Goal: Navigation & Orientation: Find specific page/section

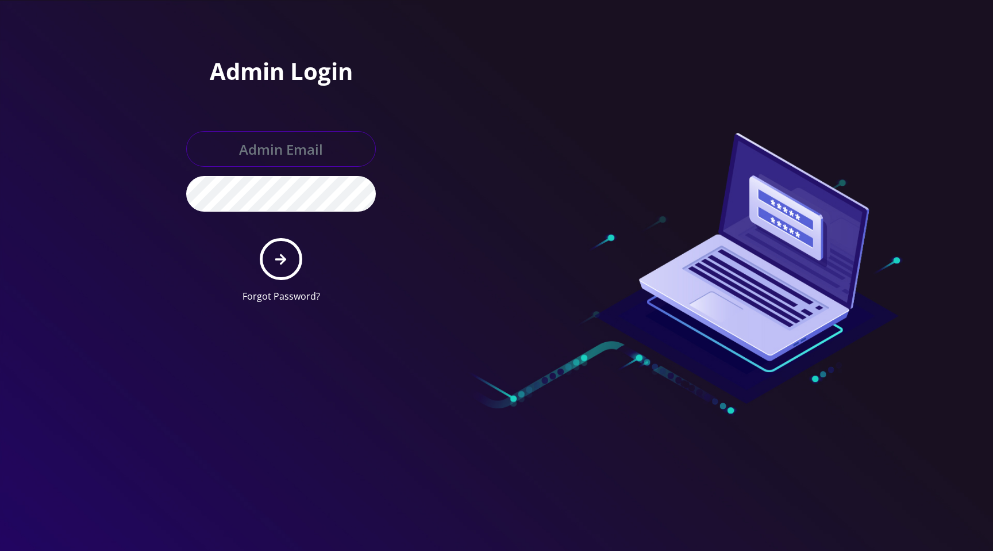
type input "master@britewireless.com"
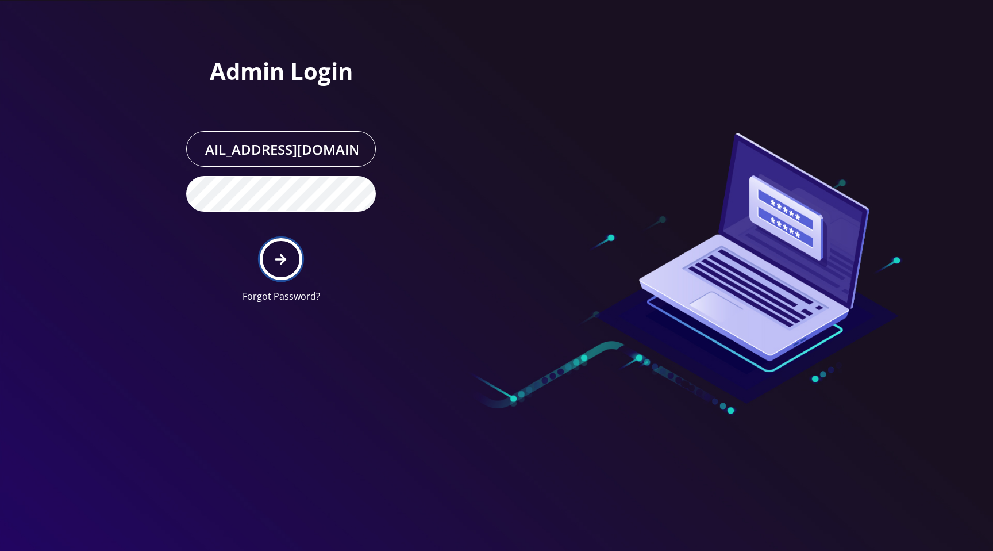
click at [280, 257] on icon "submit" at bounding box center [280, 259] width 11 height 13
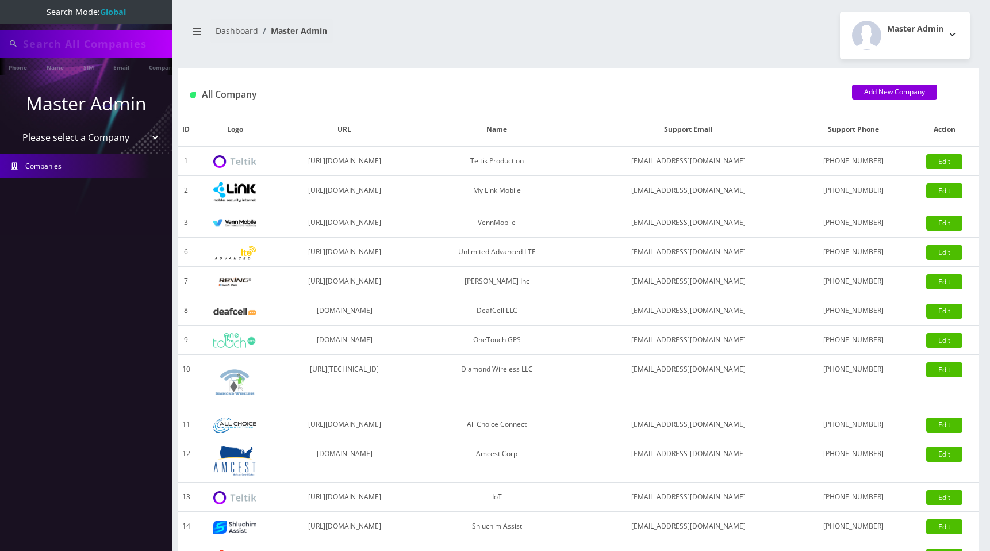
type input "[PERSON_NAME]"
click at [106, 136] on select "Please select a Company Teltik Production My Link Mobile VennMobile Unlimited A…" at bounding box center [86, 139] width 147 height 22
select select "1"
click at [13, 128] on select "Please select a Company Teltik Production My Link Mobile VennMobile Unlimited A…" at bounding box center [86, 139] width 147 height 22
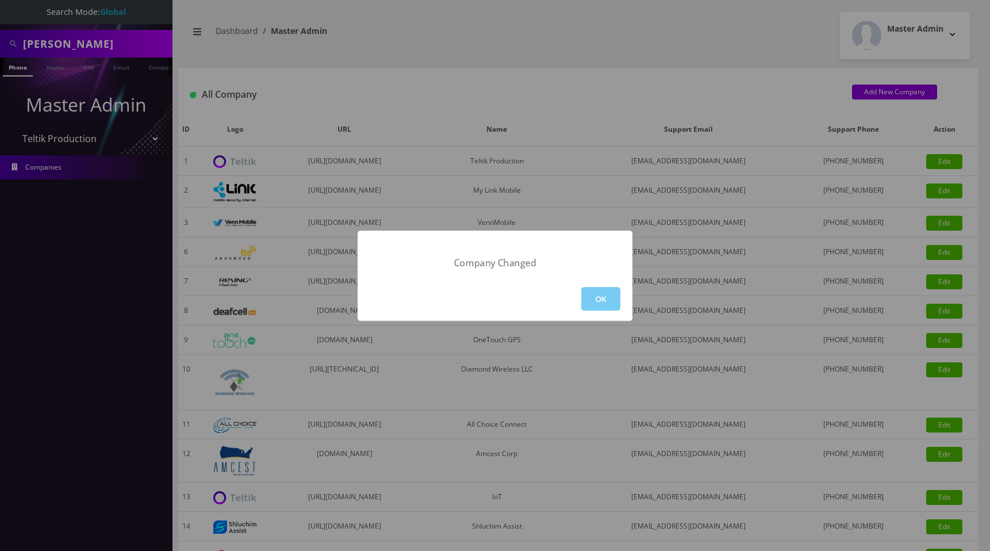
click at [599, 294] on button "OK" at bounding box center [600, 299] width 39 height 24
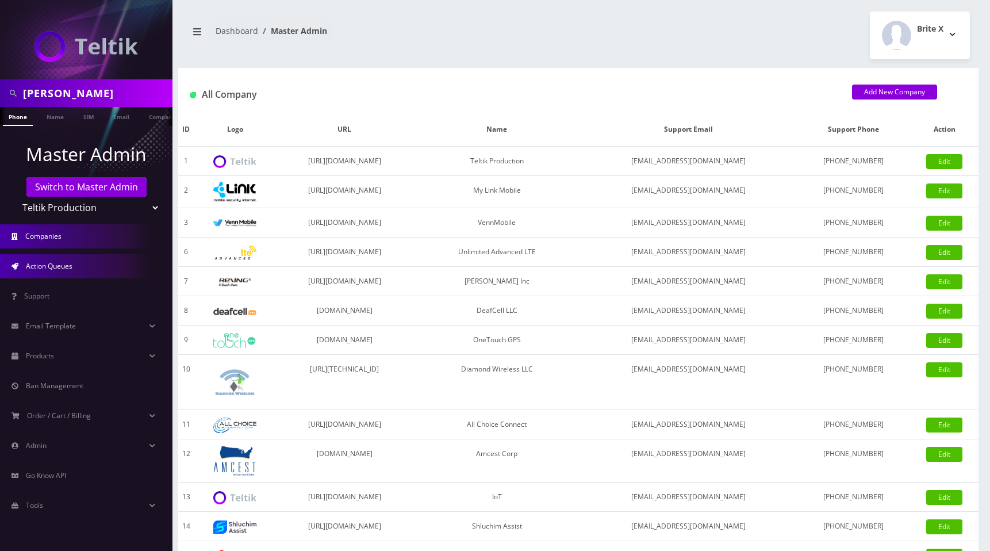
click at [70, 257] on link "Action Queues" at bounding box center [86, 266] width 172 height 24
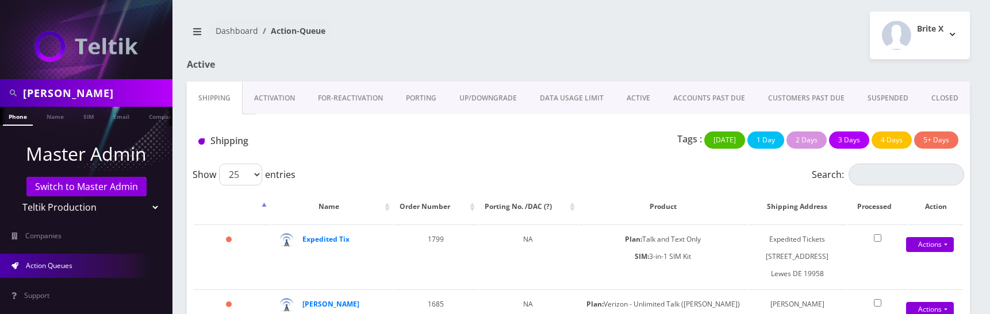
click at [268, 94] on link "Activation" at bounding box center [275, 98] width 64 height 33
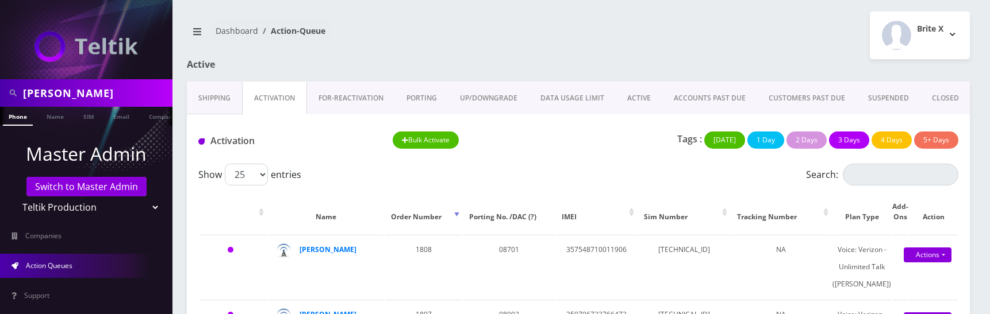
click at [361, 101] on link "FOR-REActivation" at bounding box center [351, 98] width 88 height 33
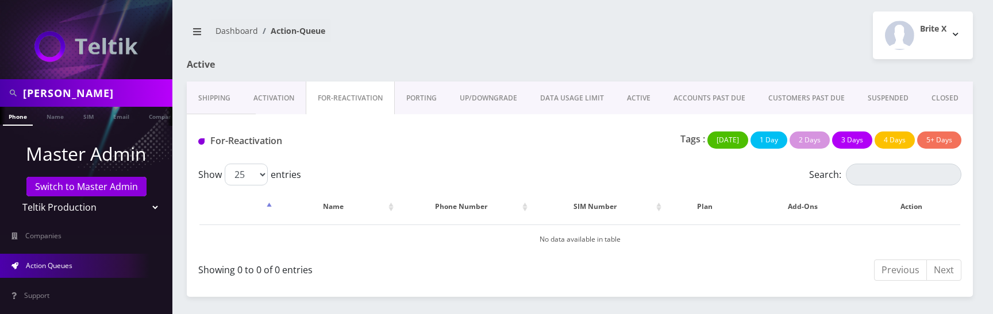
click at [873, 92] on link "SUSPENDED" at bounding box center [888, 98] width 64 height 33
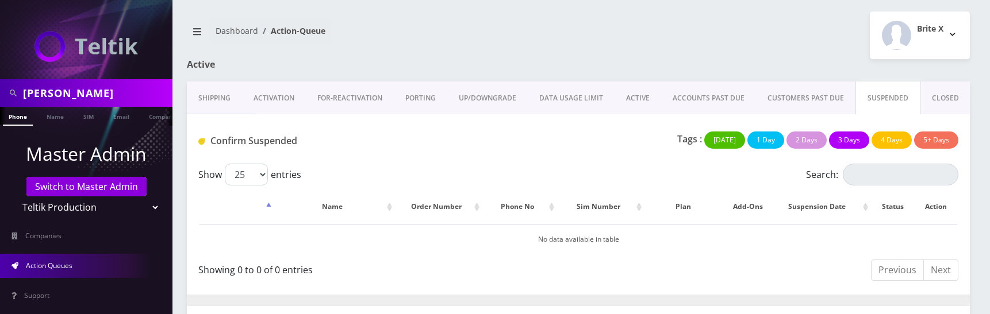
click at [933, 101] on link "CLOSED" at bounding box center [945, 98] width 50 height 33
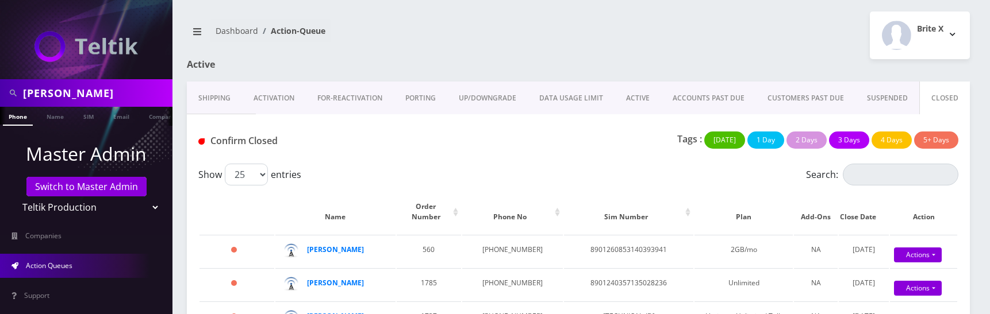
click at [270, 99] on link "Activation" at bounding box center [274, 98] width 64 height 33
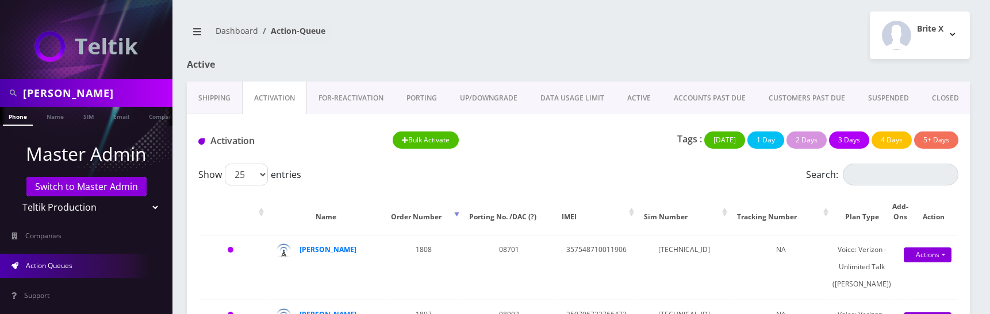
click at [356, 101] on link "FOR-REActivation" at bounding box center [351, 98] width 88 height 33
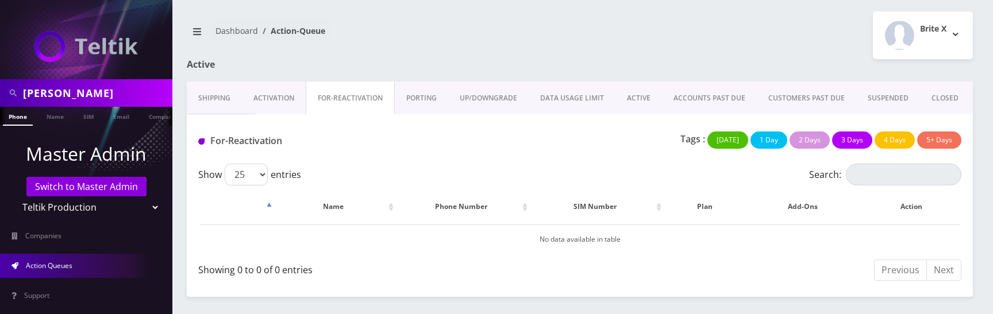
click at [225, 98] on link "Shipping" at bounding box center [214, 98] width 55 height 33
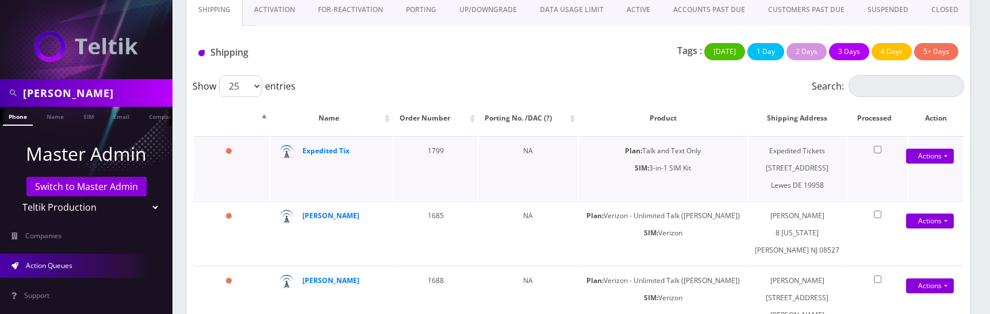
scroll to position [87, 0]
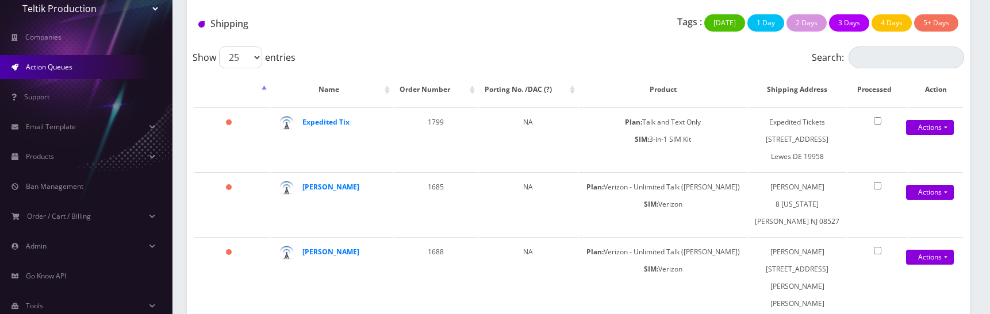
scroll to position [226, 0]
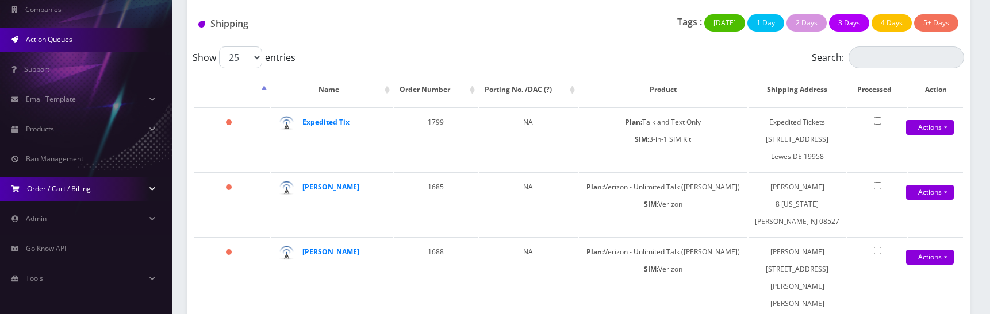
click at [64, 184] on span "Order / Cart / Billing" at bounding box center [59, 189] width 64 height 10
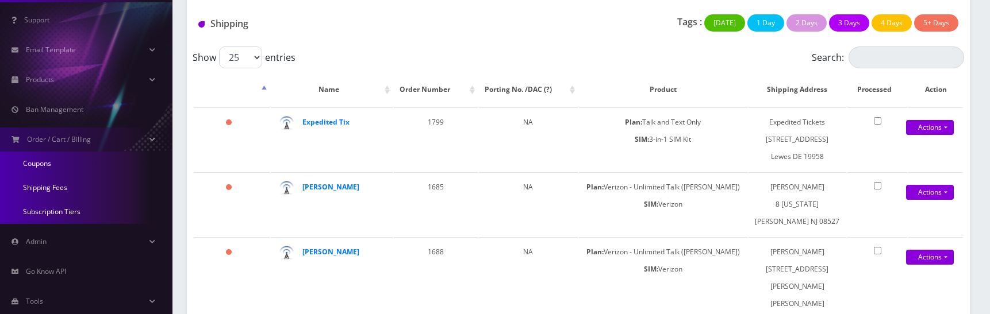
scroll to position [299, 0]
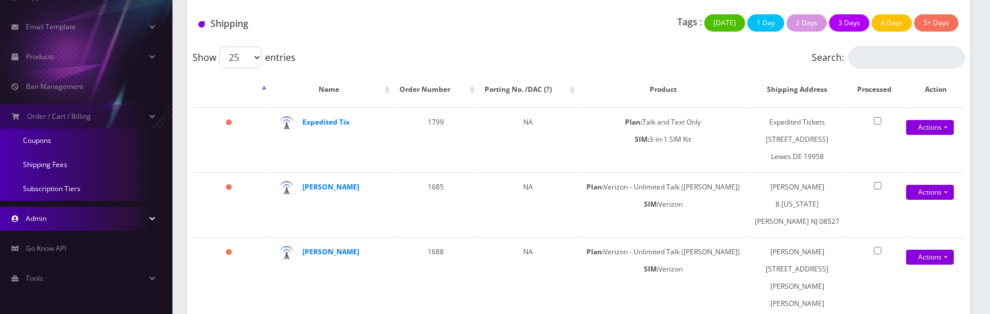
click at [52, 222] on link "Admin" at bounding box center [86, 219] width 172 height 24
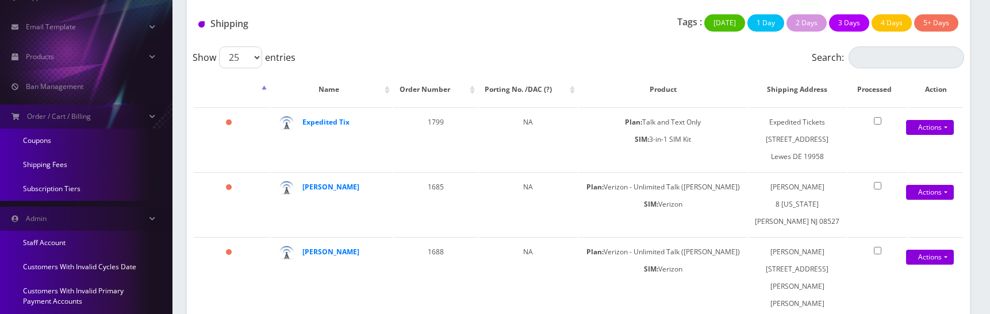
scroll to position [502, 0]
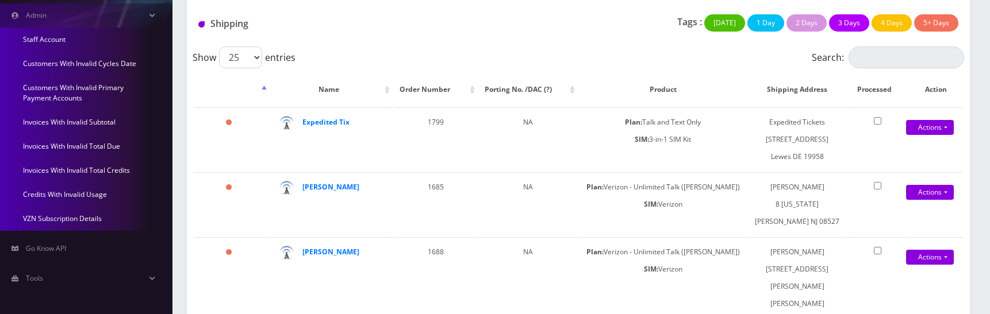
click at [72, 221] on link "VZN Subscription Details" at bounding box center [86, 219] width 172 height 24
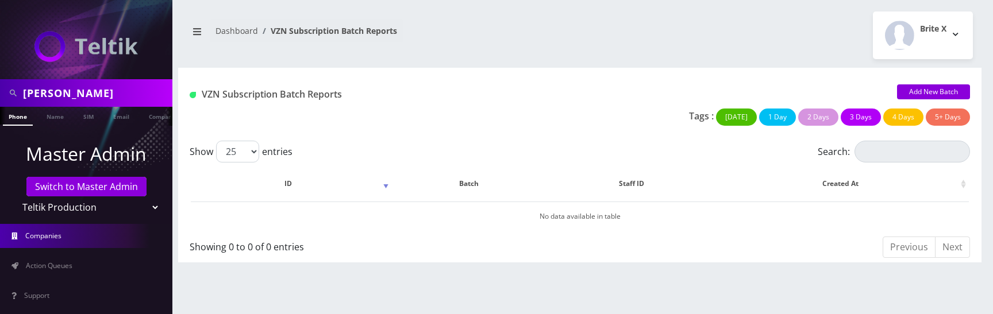
click at [50, 236] on span "Companies" at bounding box center [43, 236] width 36 height 10
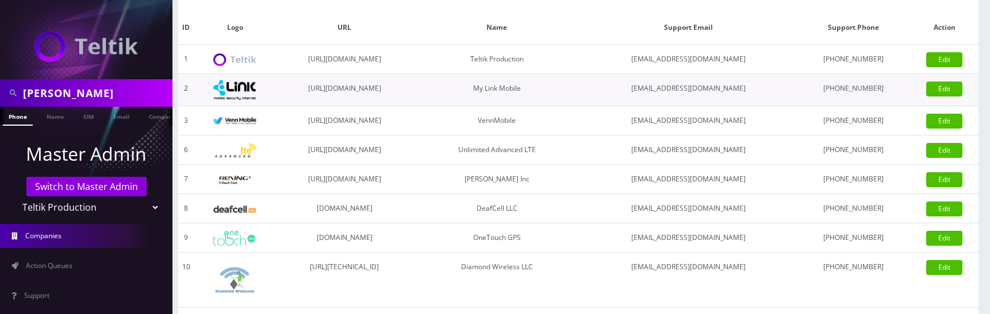
scroll to position [106, 0]
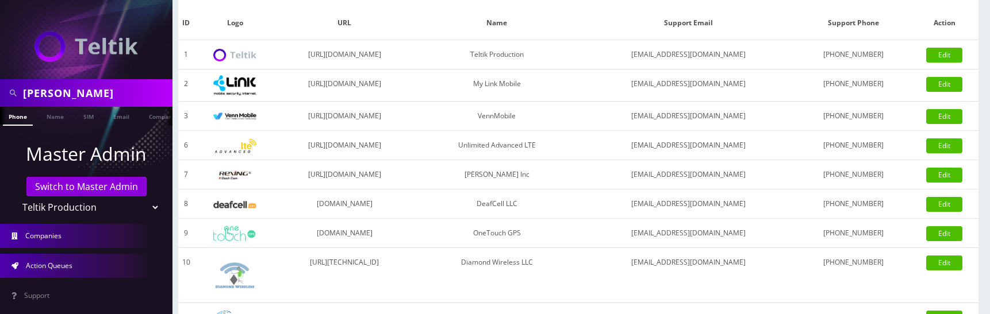
click at [60, 267] on span "Action Queues" at bounding box center [49, 266] width 47 height 10
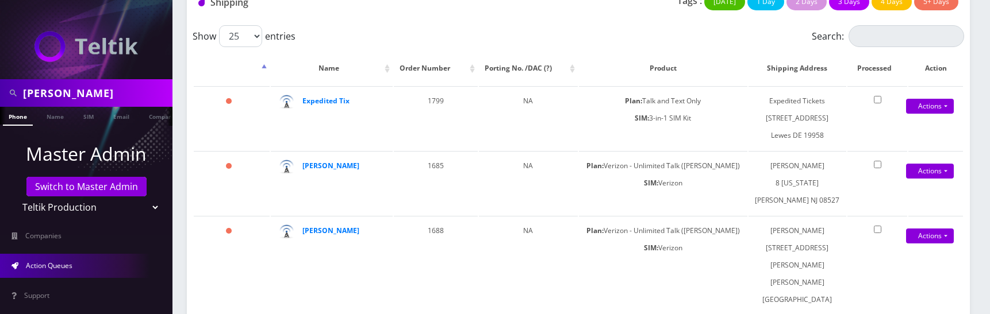
scroll to position [147, 0]
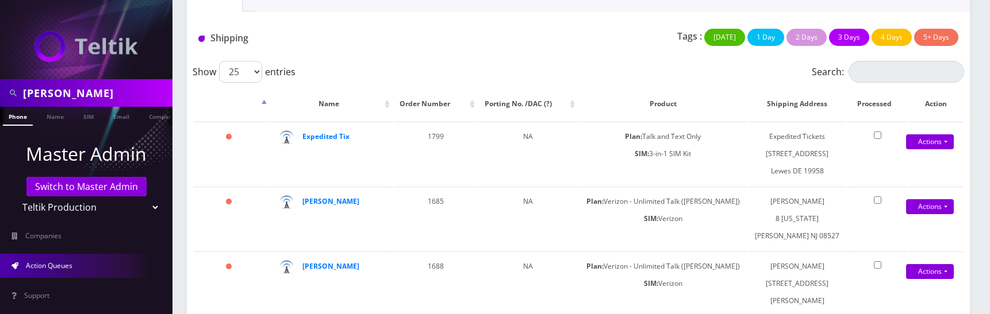
scroll to position [147, 0]
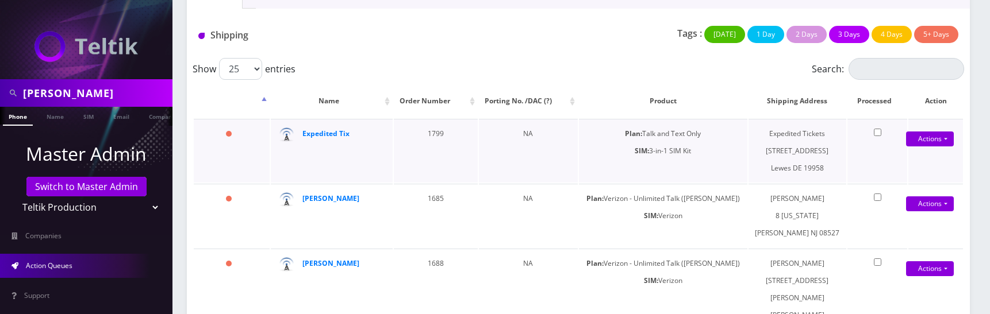
scroll to position [110, 0]
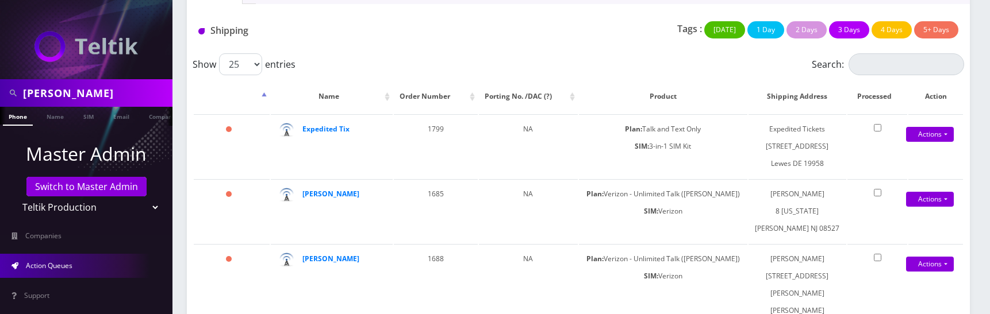
click at [550, 34] on div "Tags : [DATE] 1 Day 2 Days 3 Days 4 Days 5+ Days" at bounding box center [708, 33] width 518 height 24
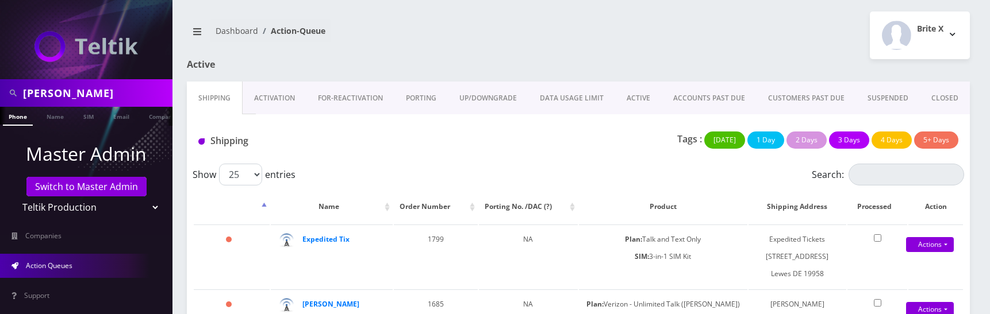
click at [418, 96] on link "PORTING" at bounding box center [420, 98] width 53 height 33
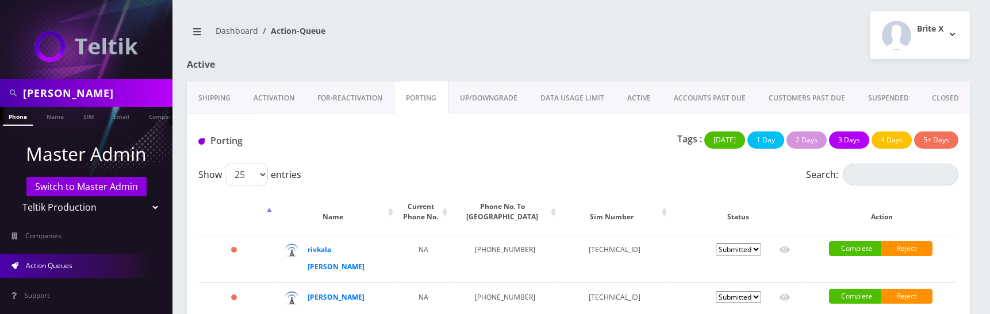
click at [219, 102] on link "Shipping" at bounding box center [214, 98] width 55 height 33
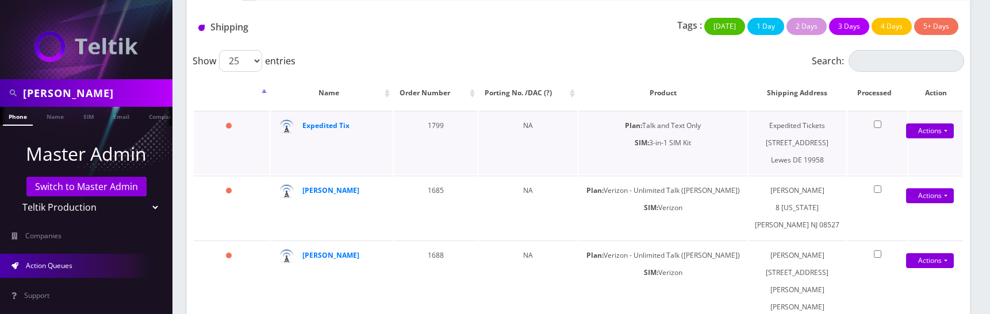
scroll to position [147, 0]
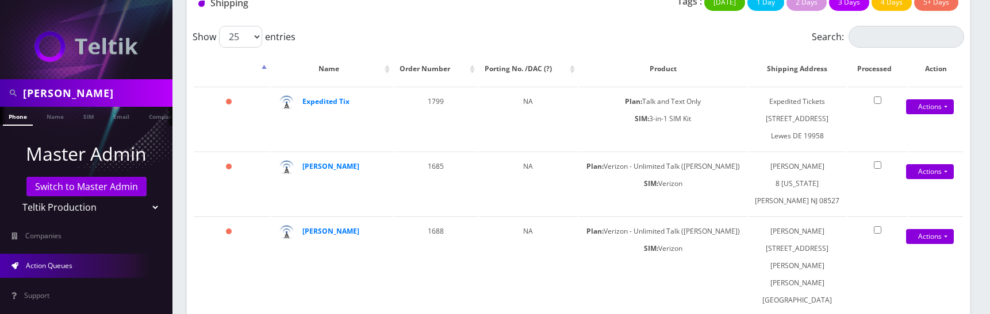
scroll to position [147, 0]
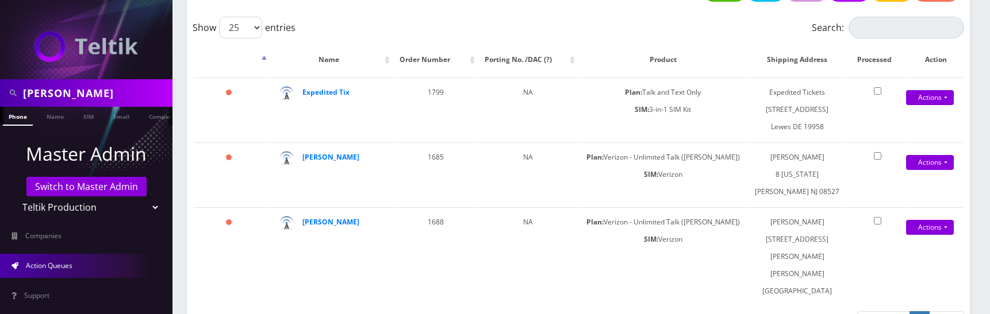
click at [709, 34] on div "Show 25 50 100 250 500 1000 entries" at bounding box center [482, 28] width 579 height 22
click at [84, 232] on link "Companies" at bounding box center [86, 236] width 172 height 24
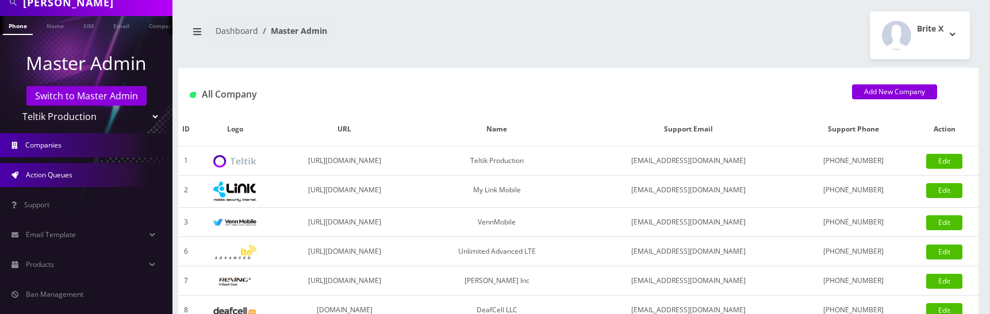
scroll to position [91, 0]
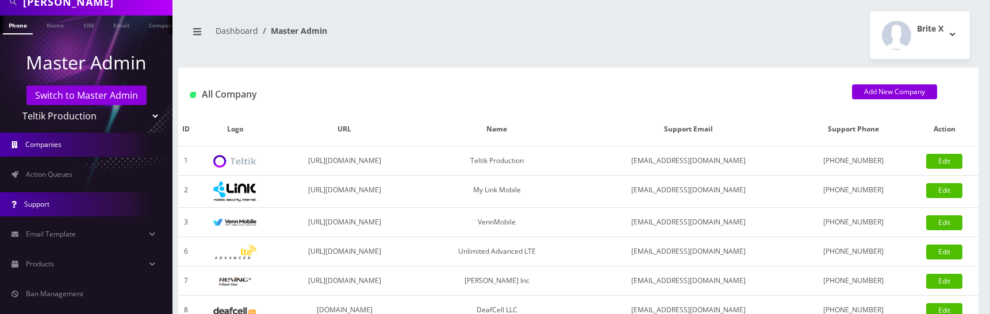
click at [59, 200] on link "Support" at bounding box center [86, 205] width 172 height 24
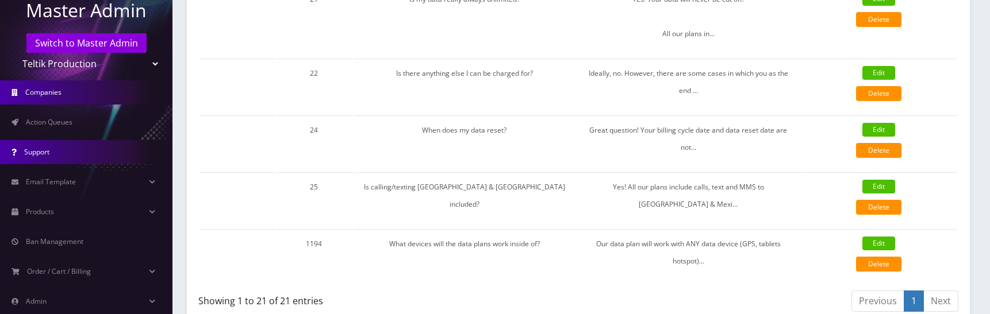
scroll to position [226, 0]
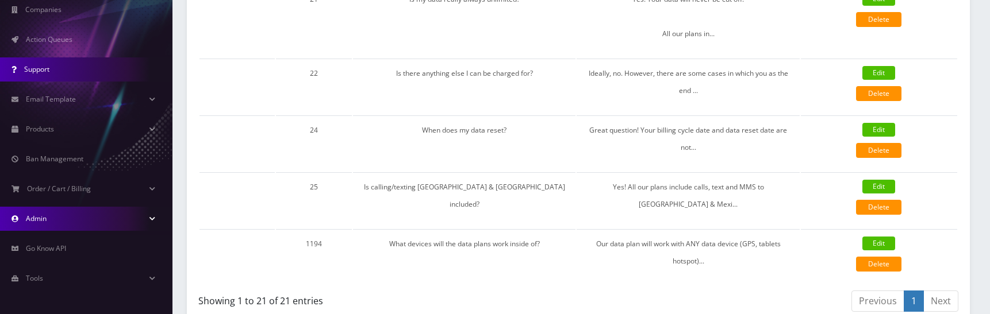
click at [52, 219] on link "Admin" at bounding box center [86, 219] width 172 height 24
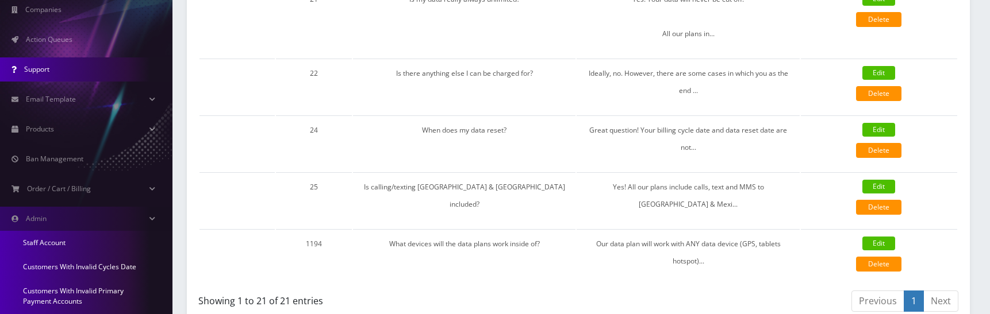
click at [50, 242] on link "Staff Account" at bounding box center [86, 243] width 172 height 24
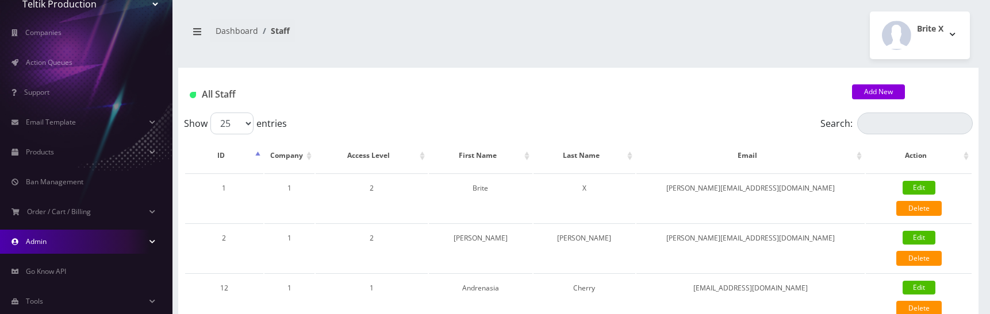
scroll to position [226, 0]
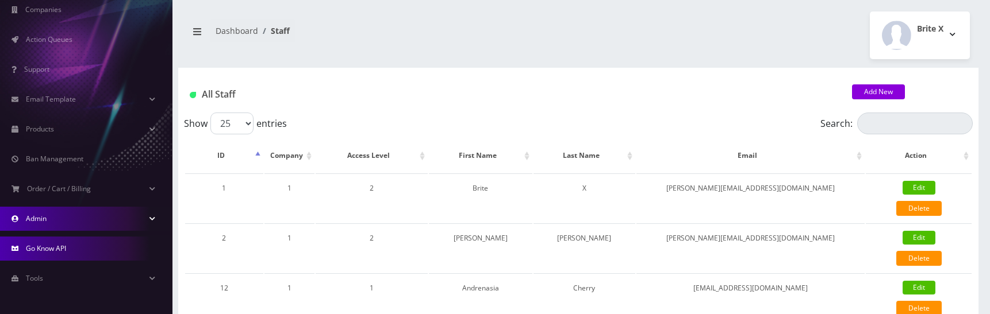
click at [50, 243] on link "Go Know API" at bounding box center [86, 249] width 172 height 24
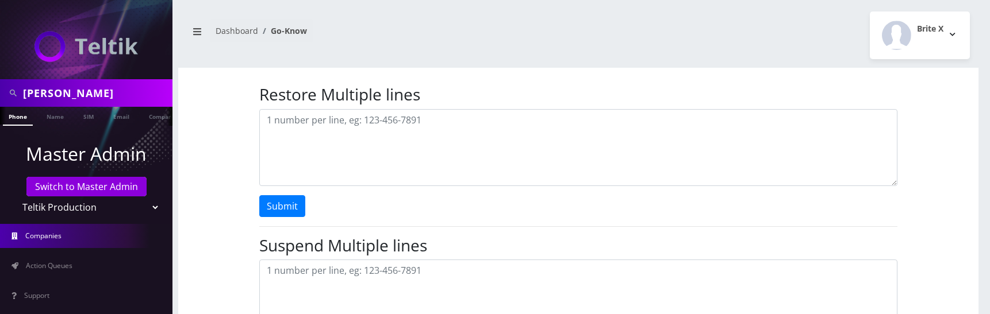
scroll to position [226, 0]
